Goal: Task Accomplishment & Management: Manage account settings

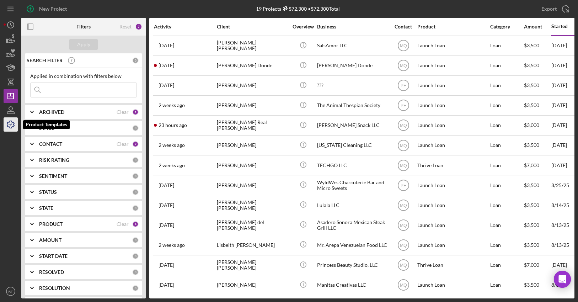
click at [14, 127] on icon "button" at bounding box center [11, 125] width 18 height 18
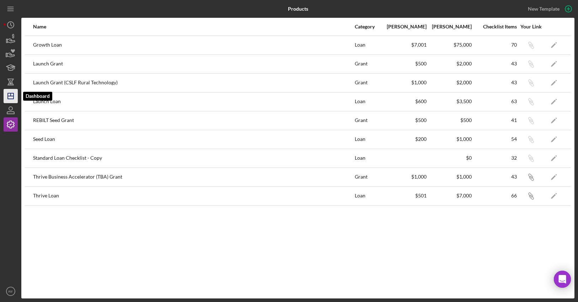
click at [12, 98] on icon "Icon/Dashboard" at bounding box center [11, 96] width 18 height 18
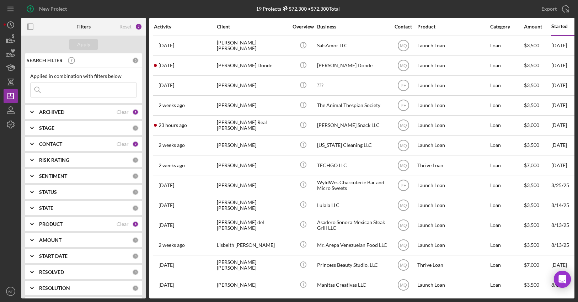
click at [71, 113] on div "ARCHIVED" at bounding box center [78, 112] width 78 height 6
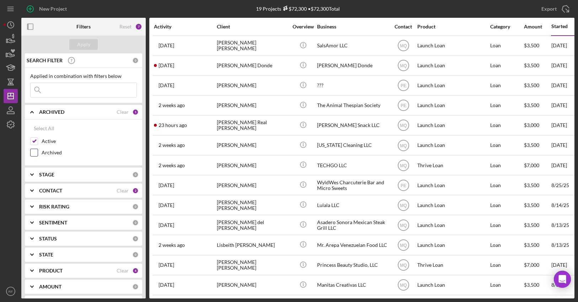
click at [50, 150] on label "Archived" at bounding box center [89, 152] width 95 height 7
click at [38, 150] on input "Archived" at bounding box center [34, 152] width 7 height 7
checkbox input "true"
click at [85, 46] on div "Apply" at bounding box center [83, 44] width 13 height 11
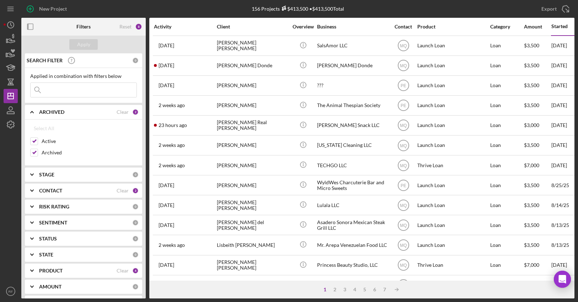
click at [65, 271] on div "PRODUCT" at bounding box center [78, 271] width 78 height 6
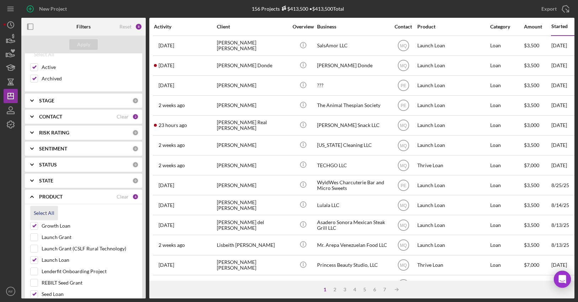
click at [46, 213] on div "Select All" at bounding box center [44, 213] width 21 height 14
checkbox input "true"
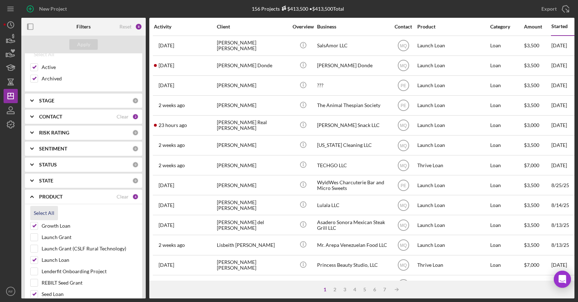
checkbox input "true"
click at [83, 44] on div "Apply" at bounding box center [83, 44] width 13 height 11
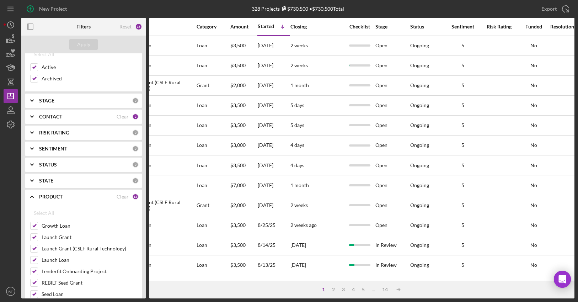
scroll to position [0, 247]
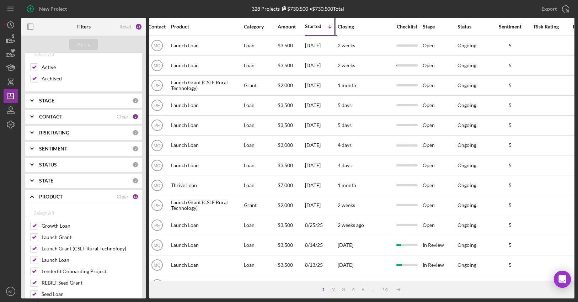
click at [320, 30] on div "Started Icon/Table Sort Arrow" at bounding box center [321, 26] width 32 height 17
click at [318, 28] on div "Started" at bounding box center [313, 26] width 16 height 6
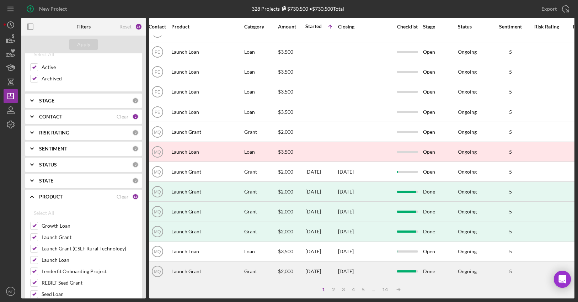
scroll to position [253, 246]
